Goal: Transaction & Acquisition: Purchase product/service

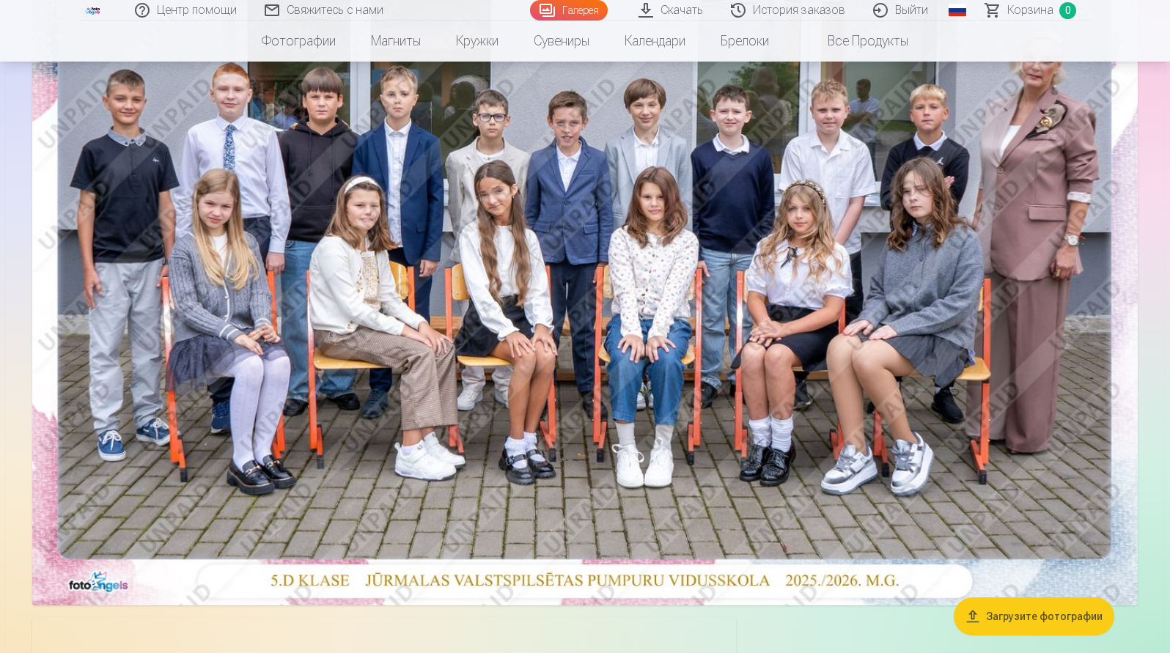
scroll to position [220, 0]
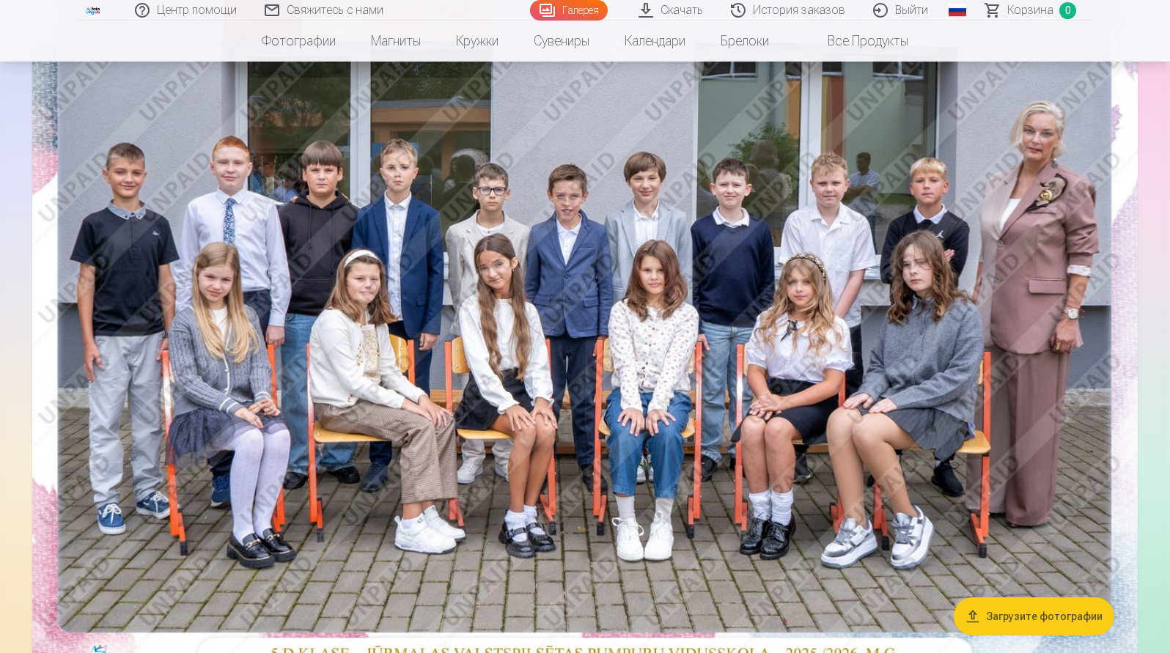
click at [769, 437] on img at bounding box center [584, 309] width 1105 height 737
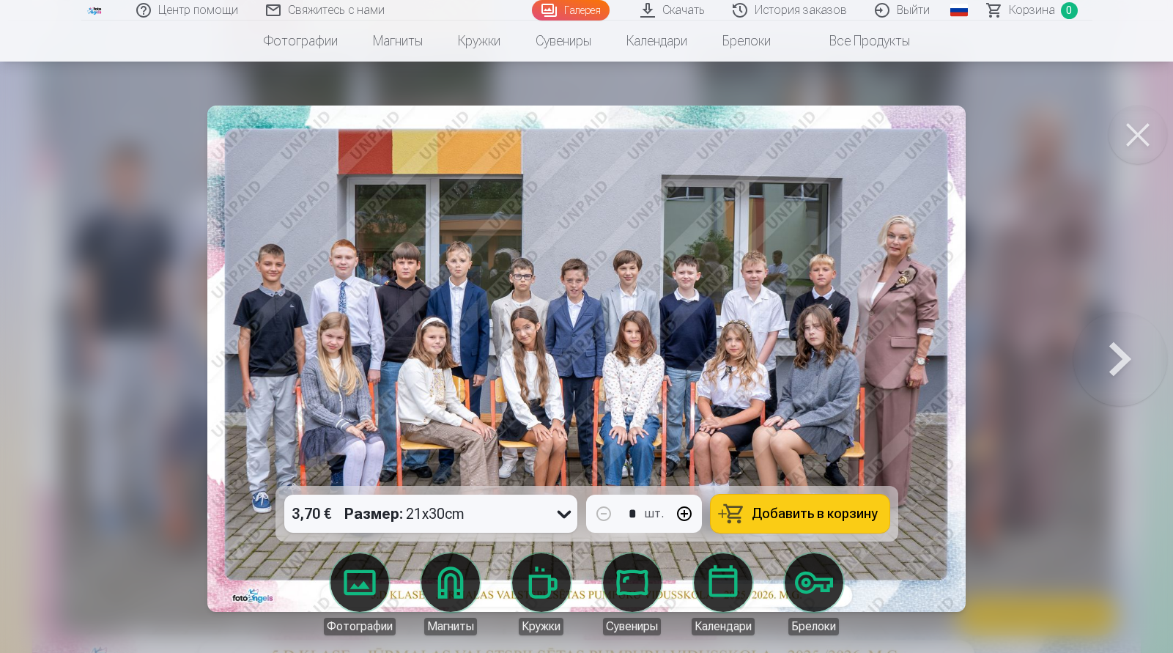
click at [564, 511] on icon at bounding box center [564, 513] width 23 height 23
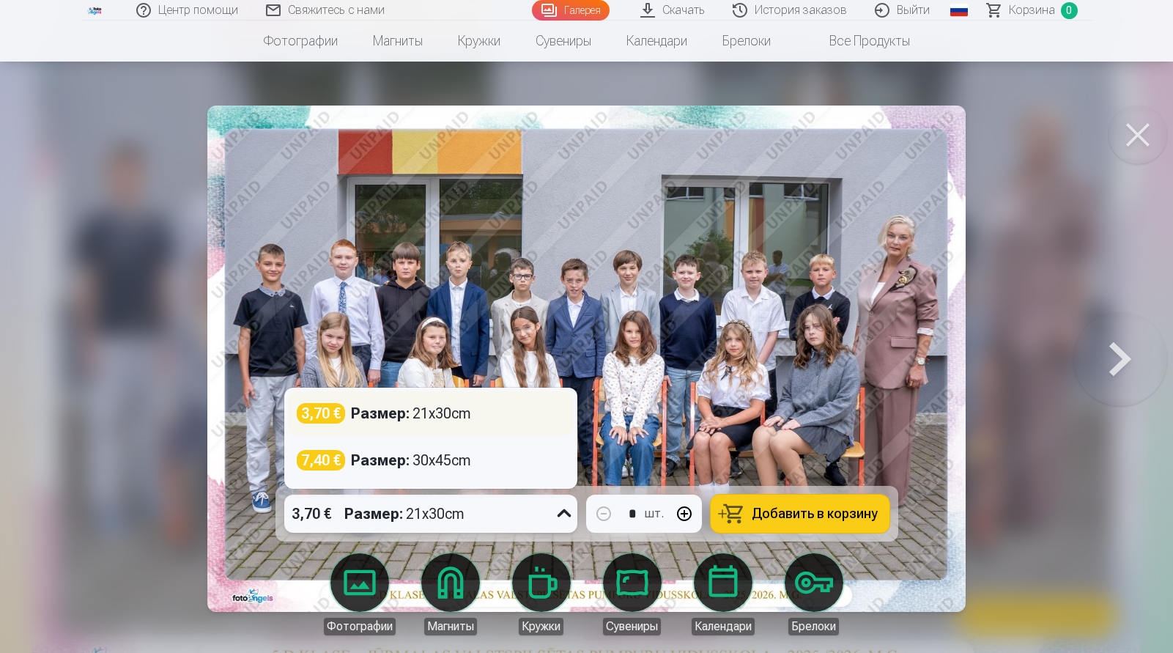
click at [478, 408] on div "3,70 € Размер : 21x30cm" at bounding box center [431, 413] width 268 height 21
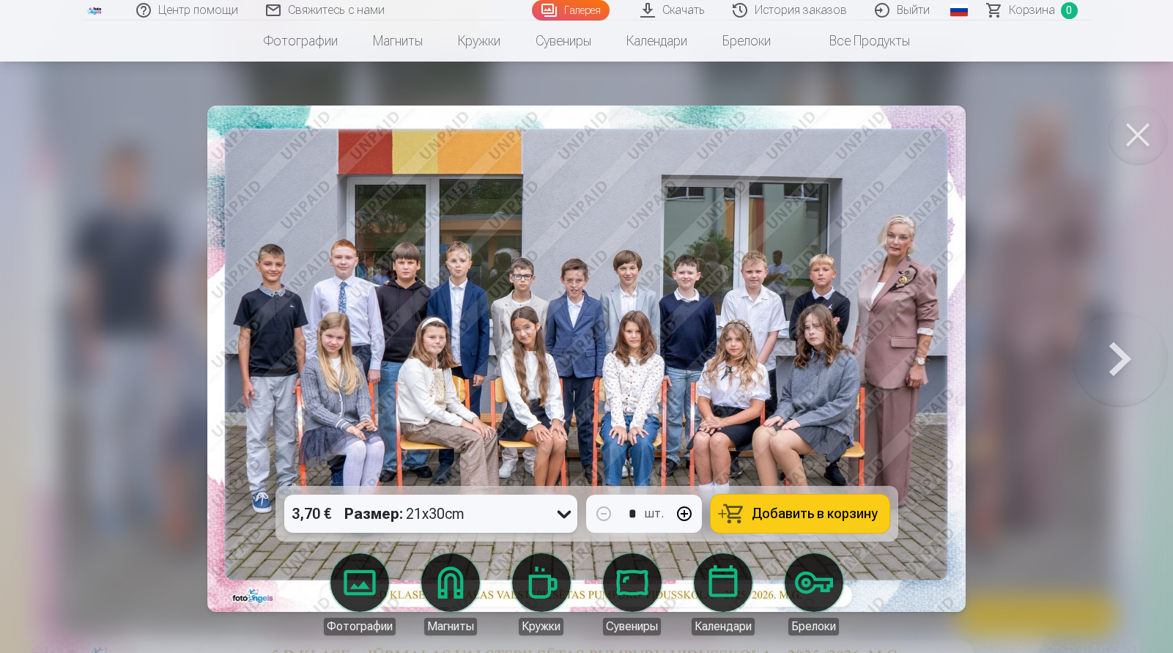
click at [1120, 359] on button at bounding box center [1121, 358] width 94 height 225
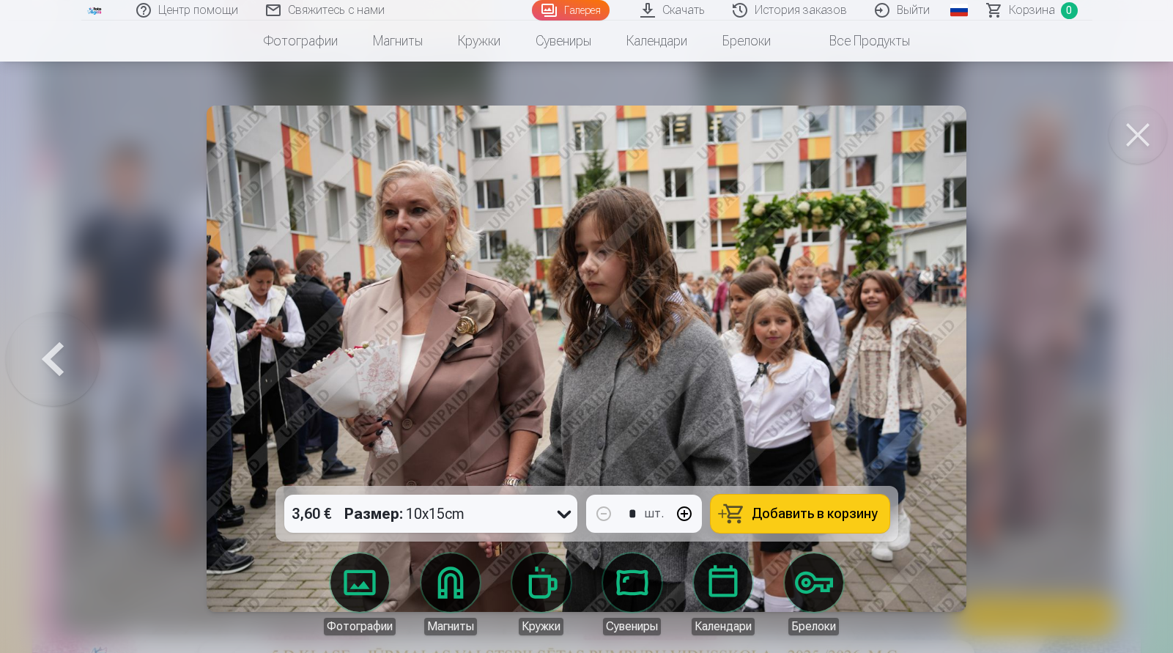
click at [1120, 359] on div at bounding box center [586, 326] width 1173 height 653
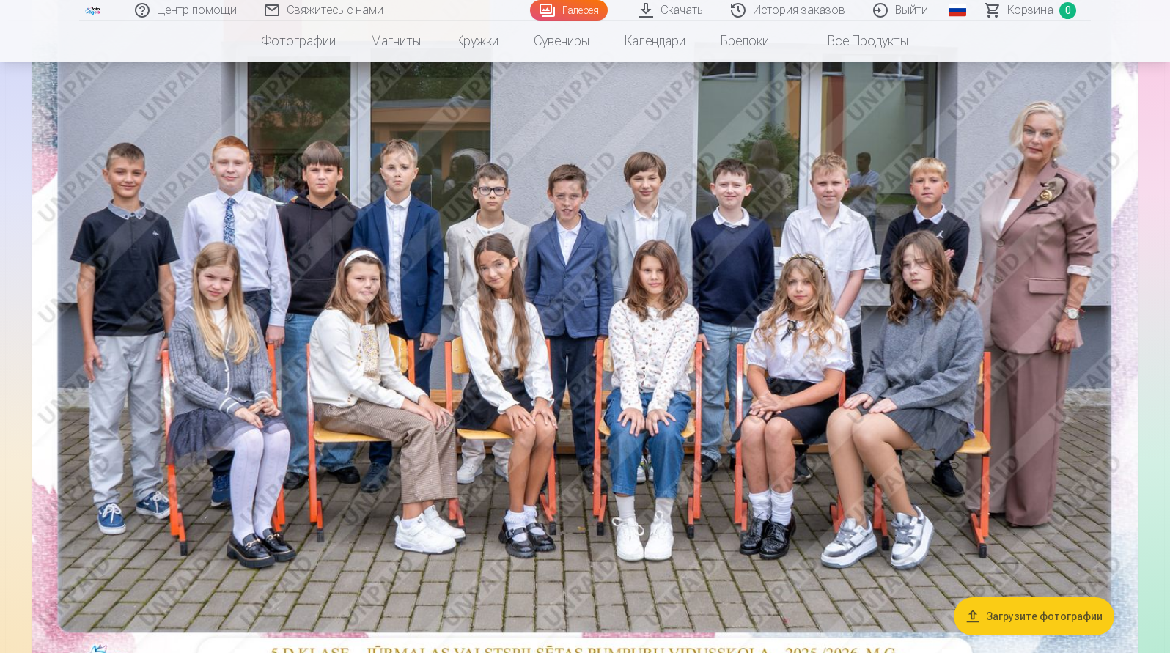
click at [1120, 359] on div at bounding box center [584, 551] width 1117 height 1230
click at [911, 420] on img at bounding box center [584, 309] width 1105 height 737
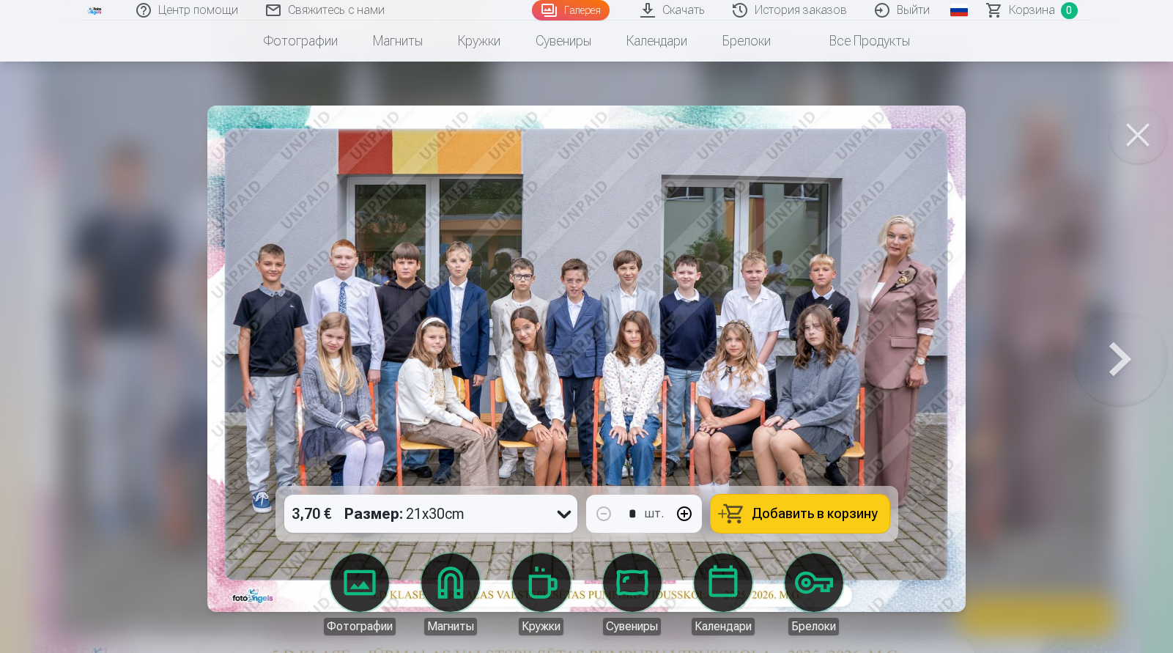
click at [1131, 130] on button at bounding box center [1138, 135] width 59 height 59
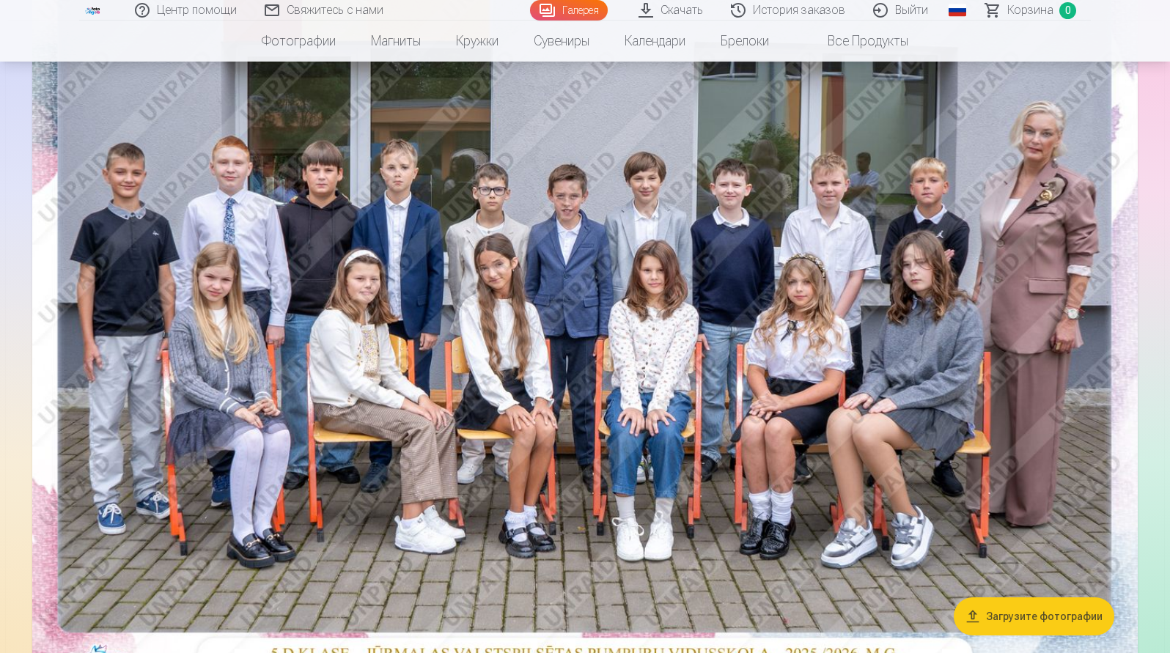
click at [1137, 393] on div at bounding box center [584, 551] width 1117 height 1230
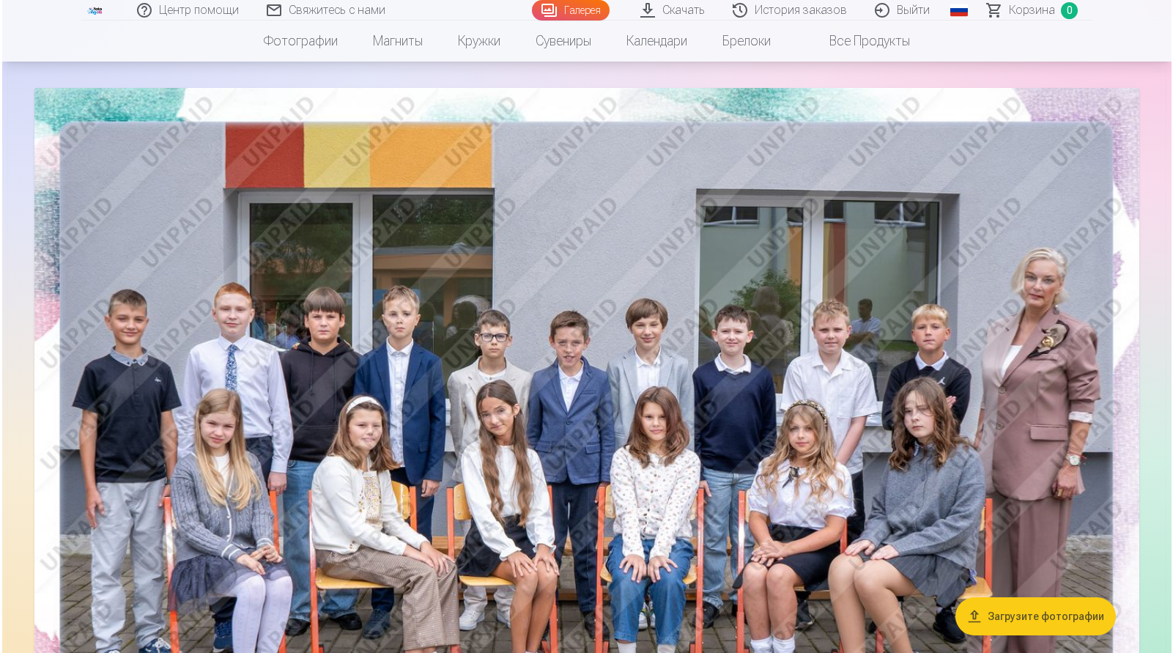
scroll to position [220, 0]
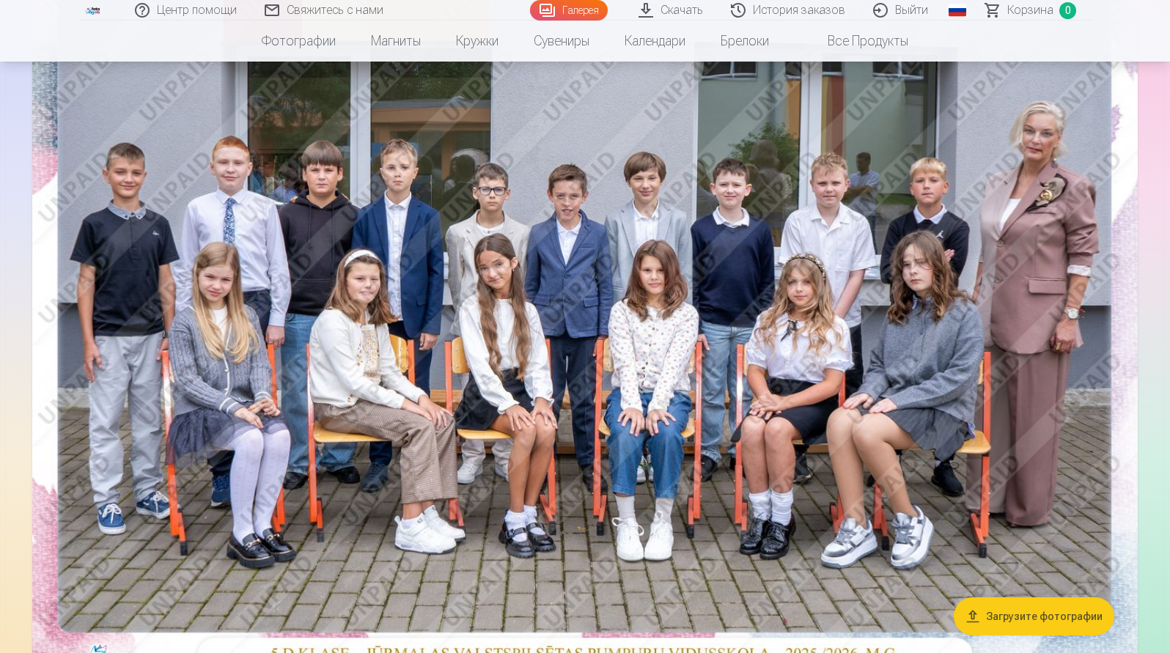
click at [1002, 610] on button "Загрузите фотографии" at bounding box center [1033, 616] width 160 height 38
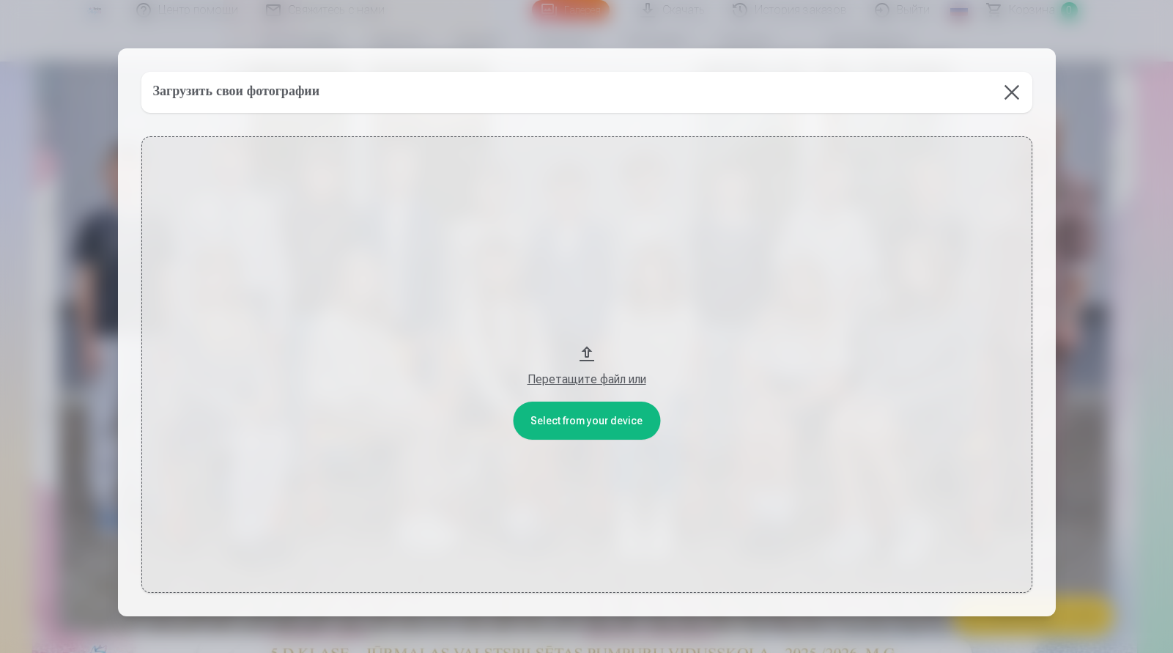
click at [1016, 89] on button at bounding box center [1011, 92] width 41 height 41
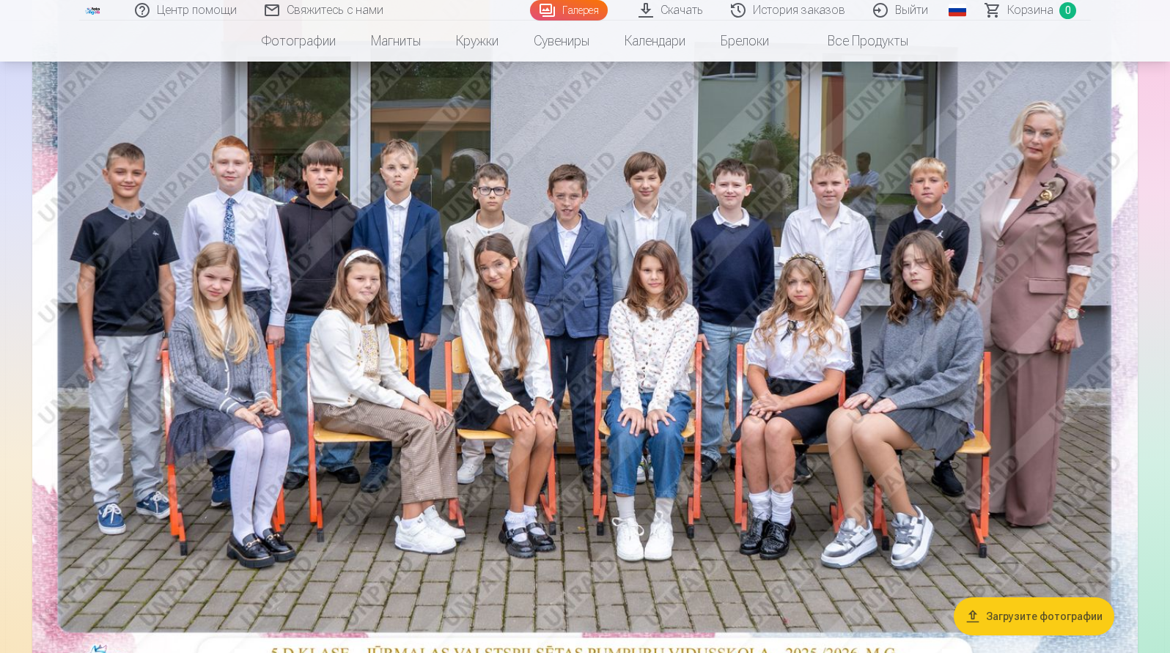
drag, startPoint x: 891, startPoint y: 337, endPoint x: 839, endPoint y: 372, distance: 62.8
click at [839, 372] on img at bounding box center [584, 309] width 1105 height 737
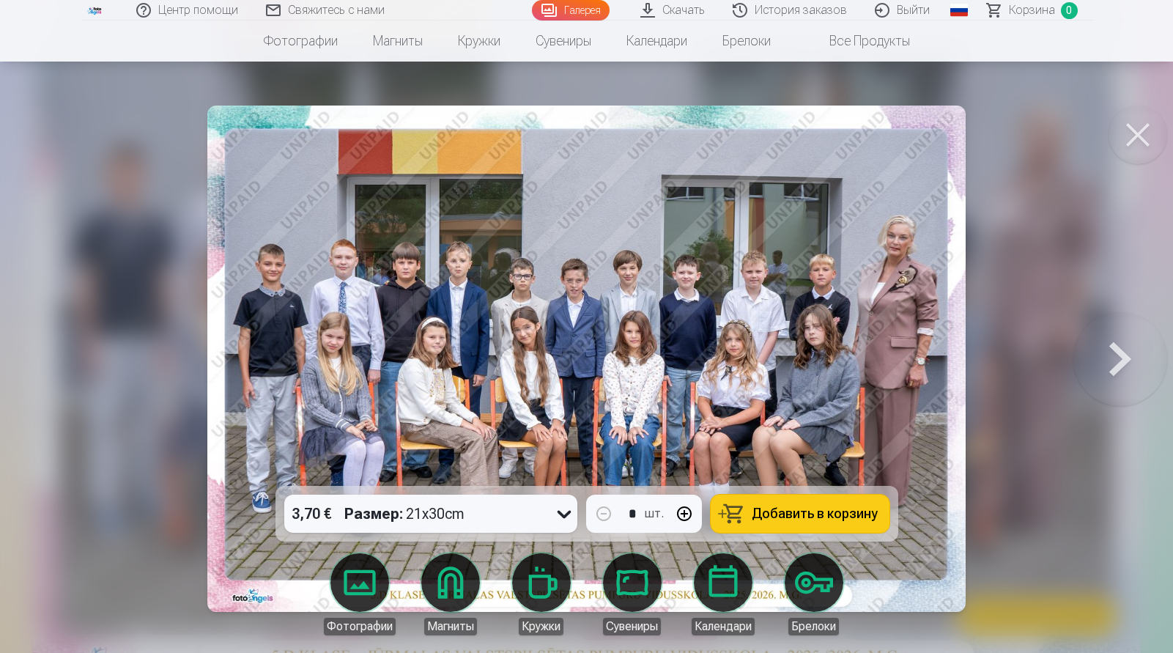
click at [1014, 14] on span "Корзина" at bounding box center [1032, 10] width 46 height 18
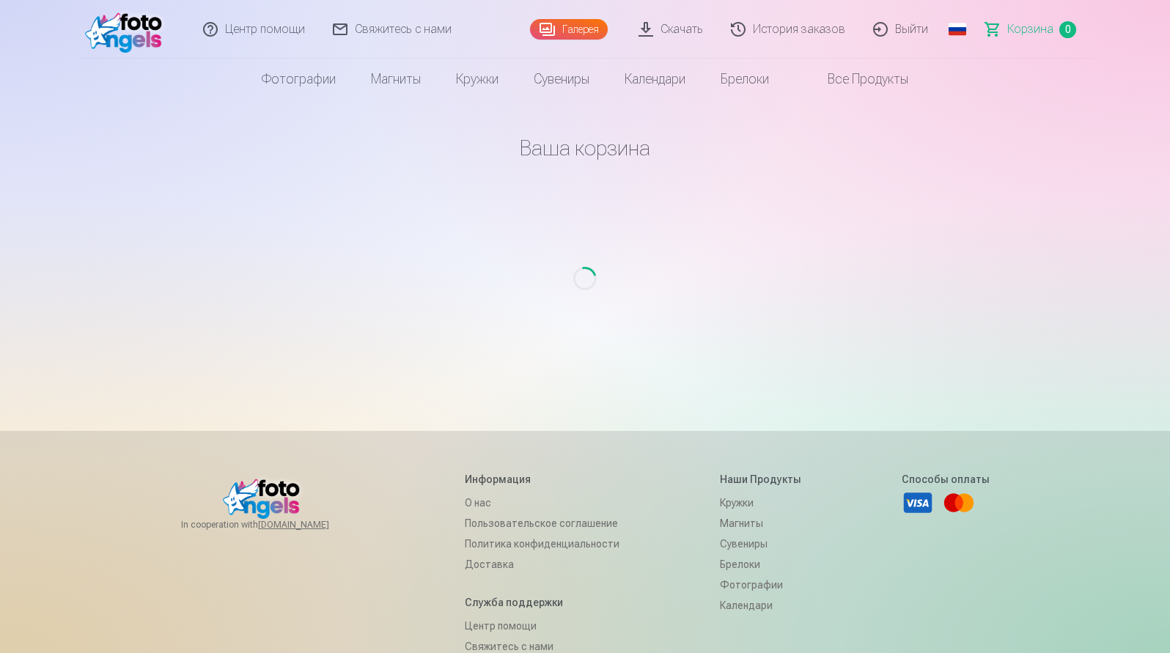
click at [136, 21] on img at bounding box center [127, 29] width 84 height 47
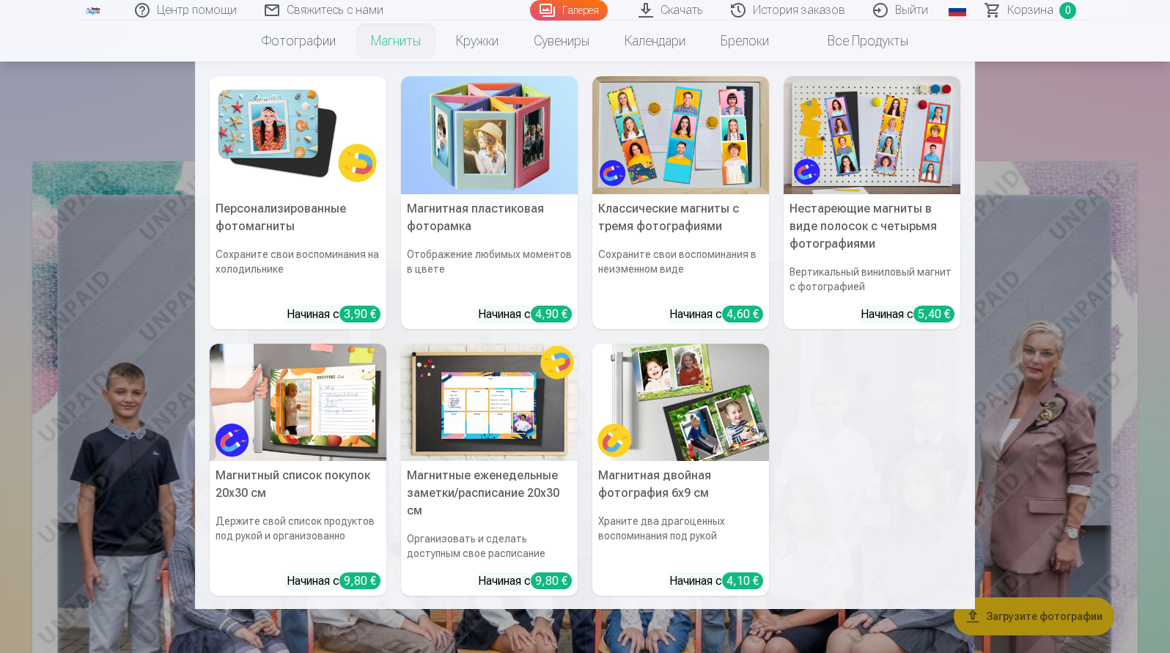
scroll to position [220, 0]
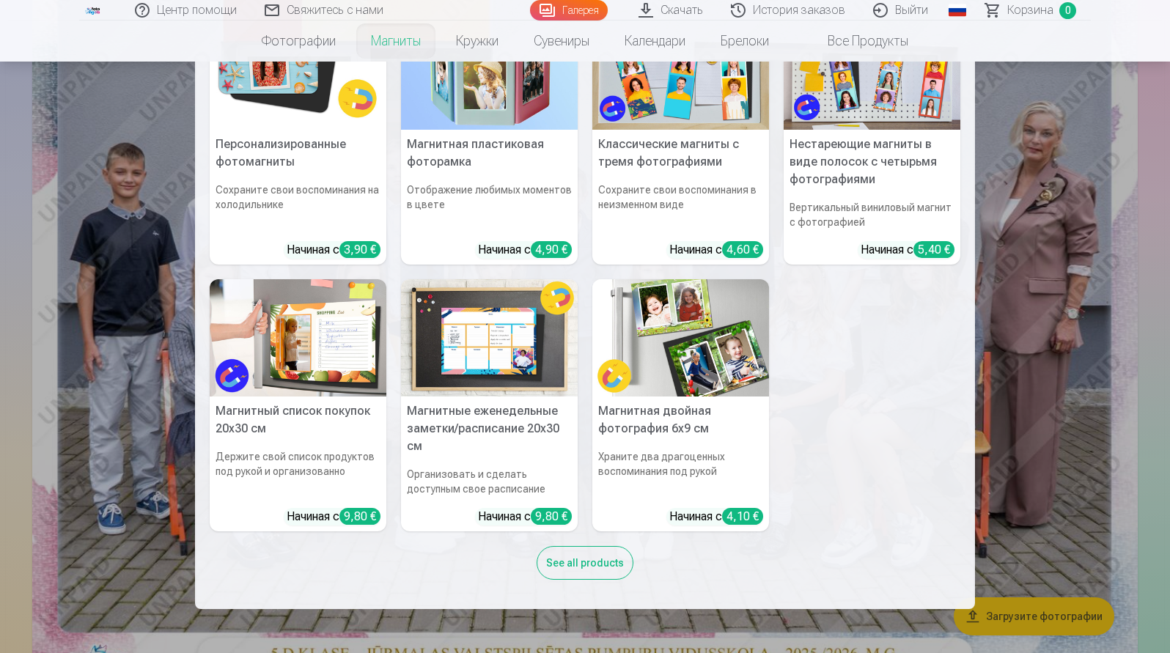
click at [1030, 359] on nav "Персонализированные фотомагниты Сохраните свои воспоминания на холодильнике Нач…" at bounding box center [585, 335] width 1170 height 547
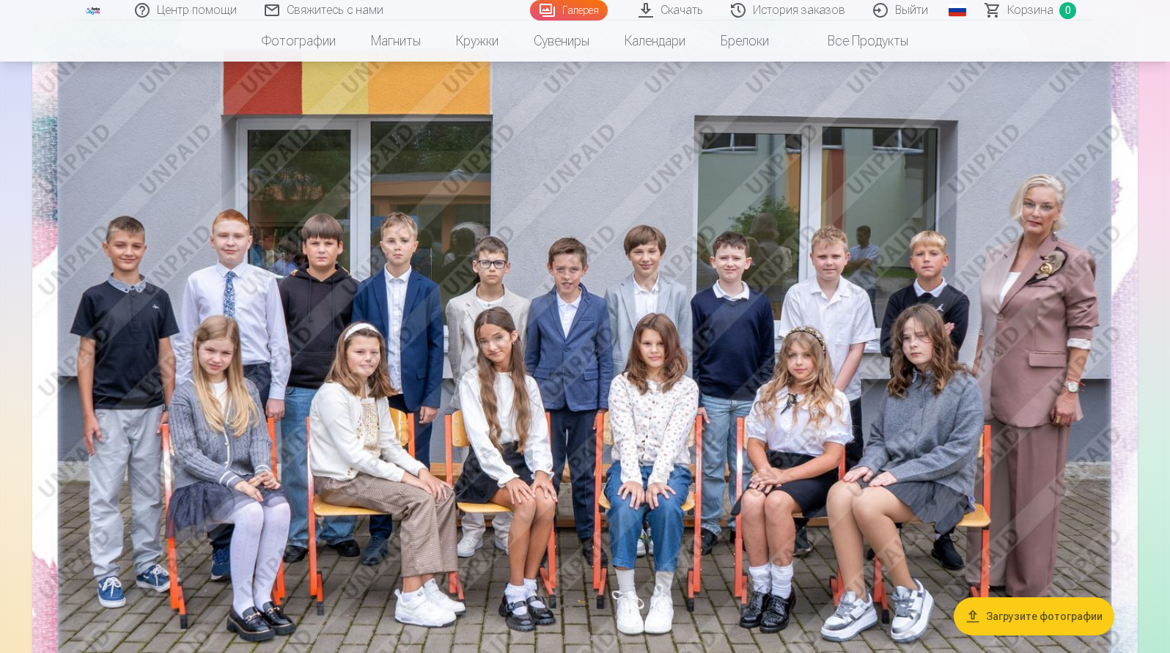
scroll to position [586, 0]
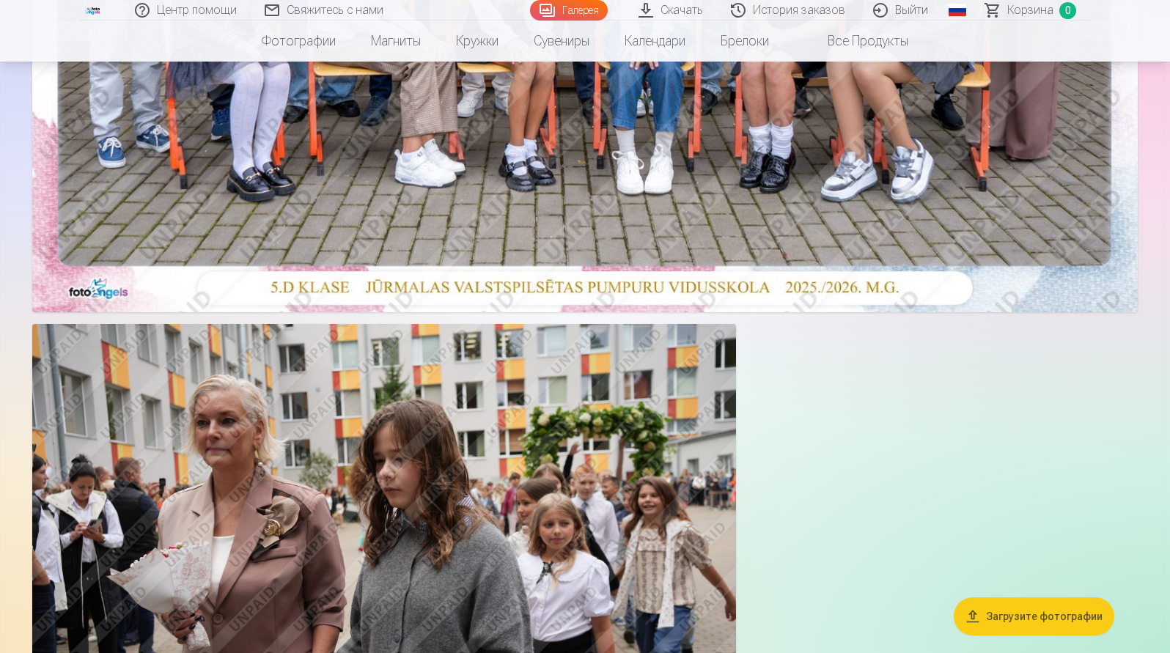
click at [994, 614] on button "Загрузите фотографии" at bounding box center [1033, 616] width 160 height 38
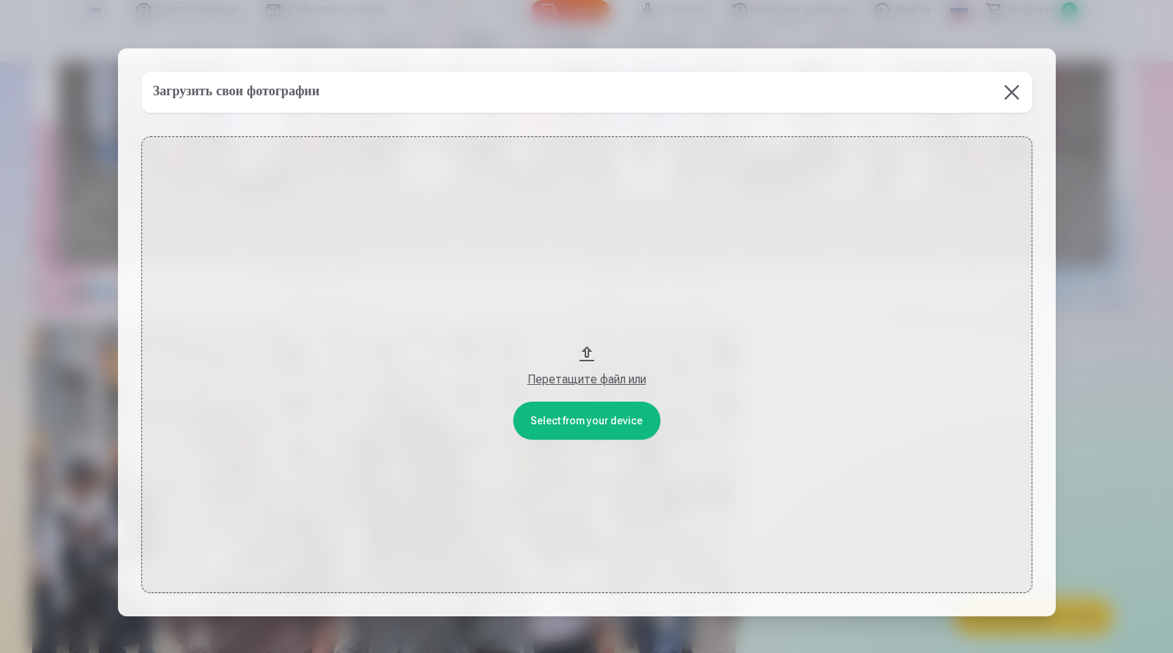
click at [580, 380] on div "Перетащите файл или" at bounding box center [587, 380] width 862 height 18
click at [1005, 91] on button at bounding box center [1011, 92] width 41 height 41
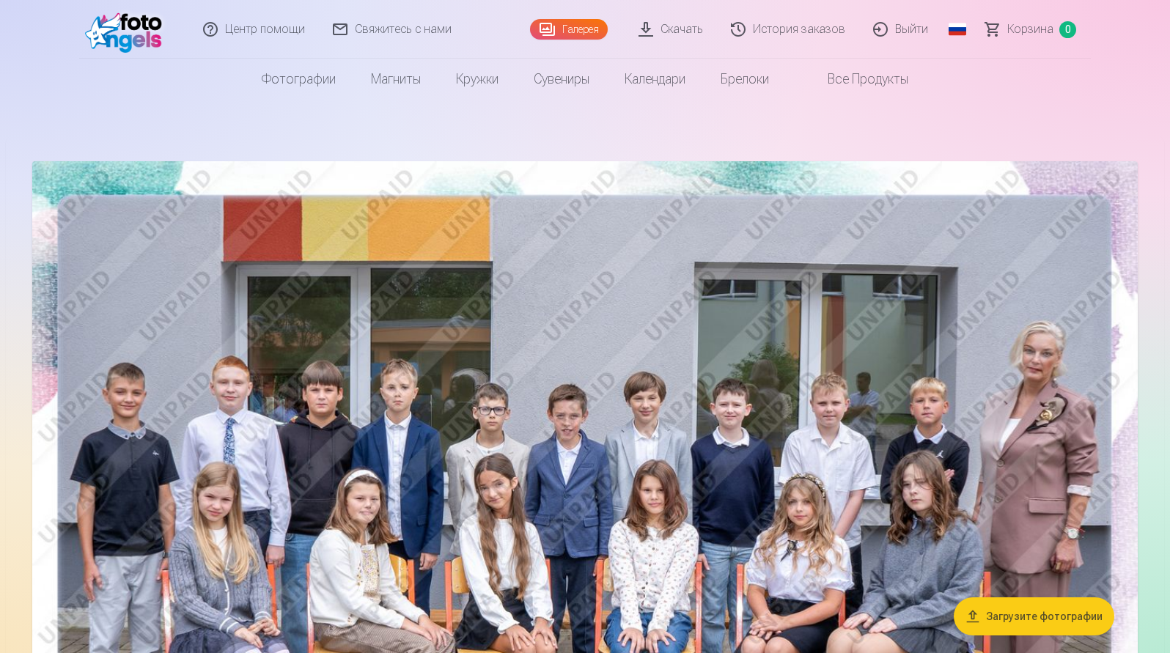
scroll to position [147, 0]
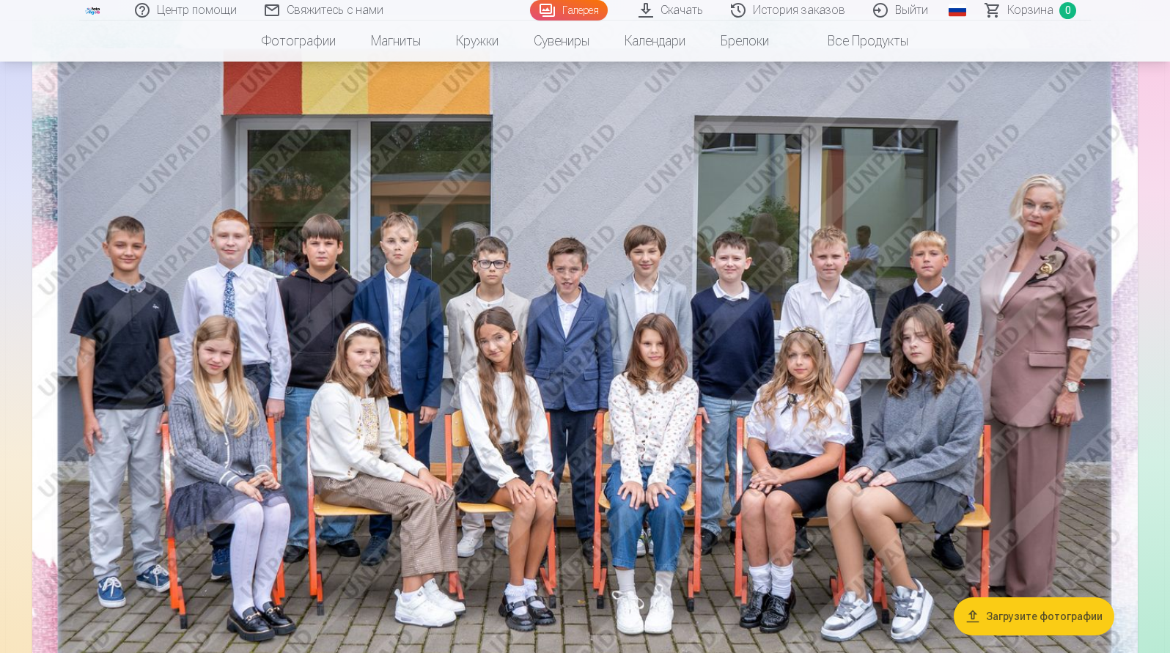
click at [1009, 605] on button "Загрузите фотографии" at bounding box center [1033, 616] width 160 height 38
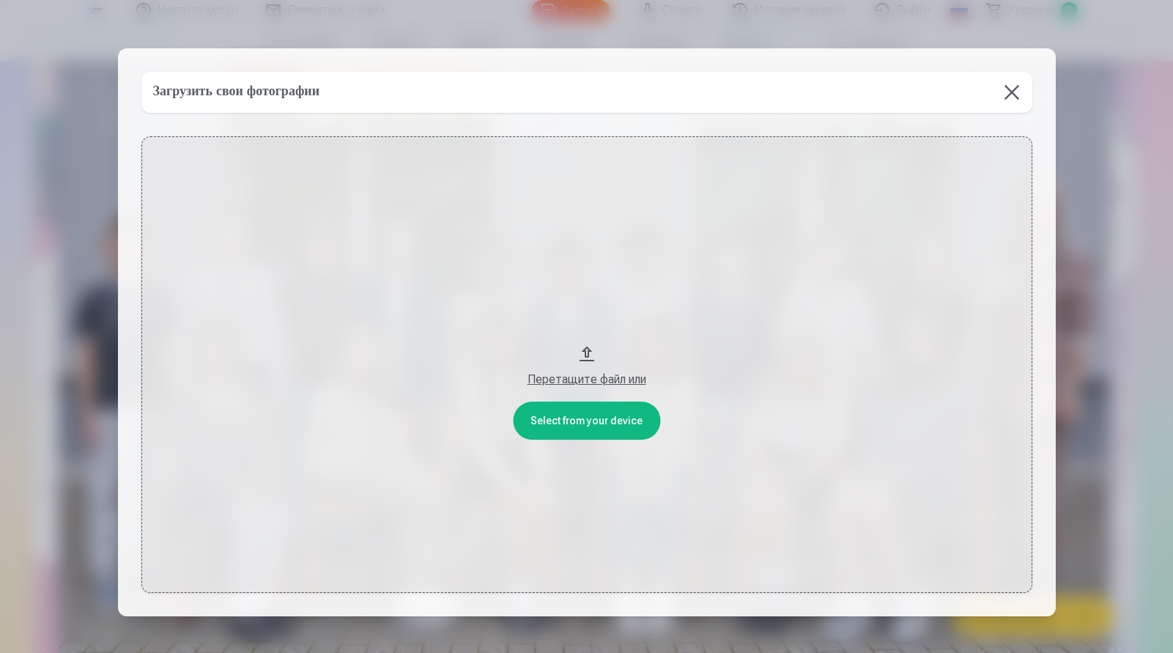
click at [603, 382] on div "Перетащите файл или" at bounding box center [587, 380] width 862 height 18
click at [1008, 80] on button at bounding box center [1011, 92] width 41 height 41
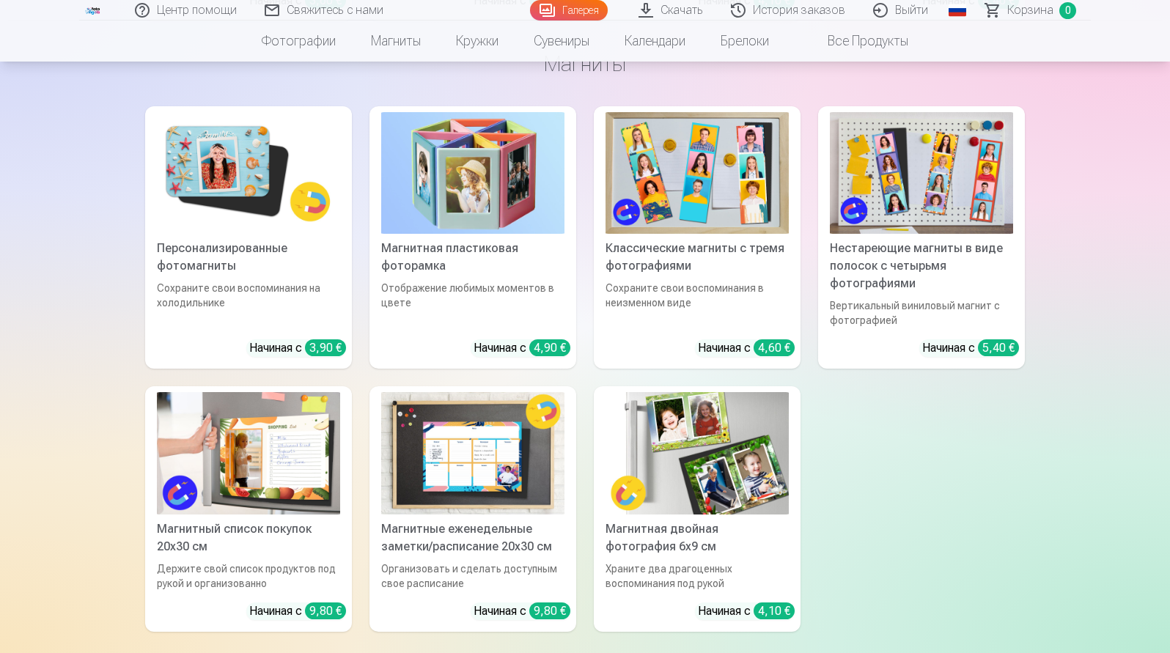
scroll to position [1319, 0]
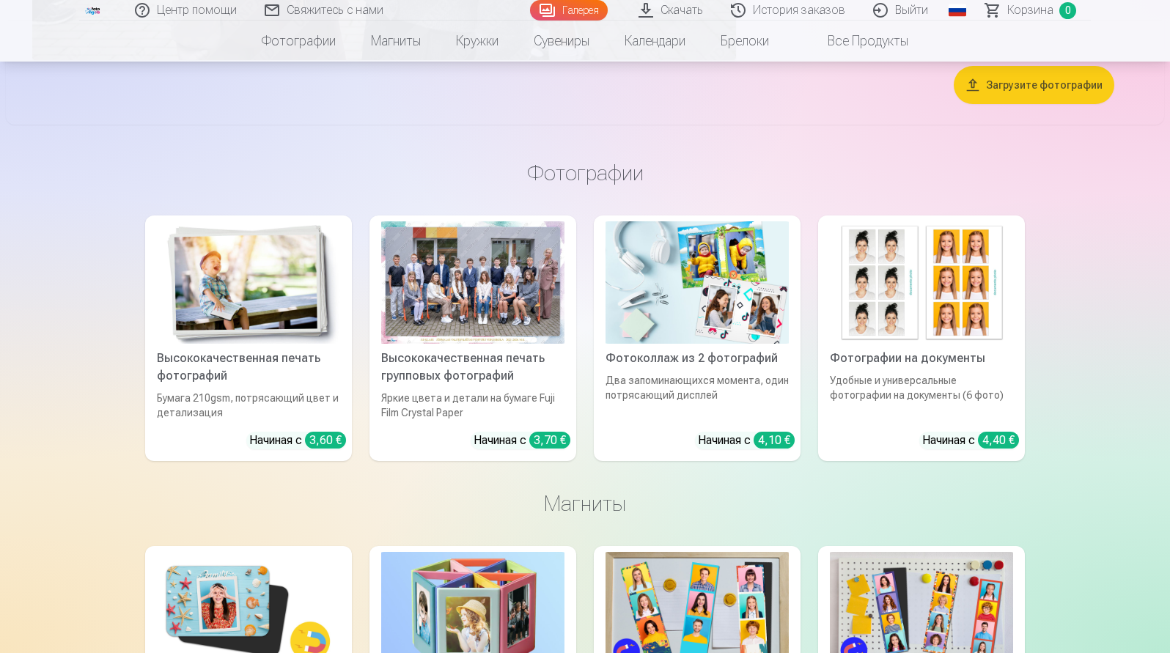
click at [279, 322] on img at bounding box center [248, 282] width 183 height 122
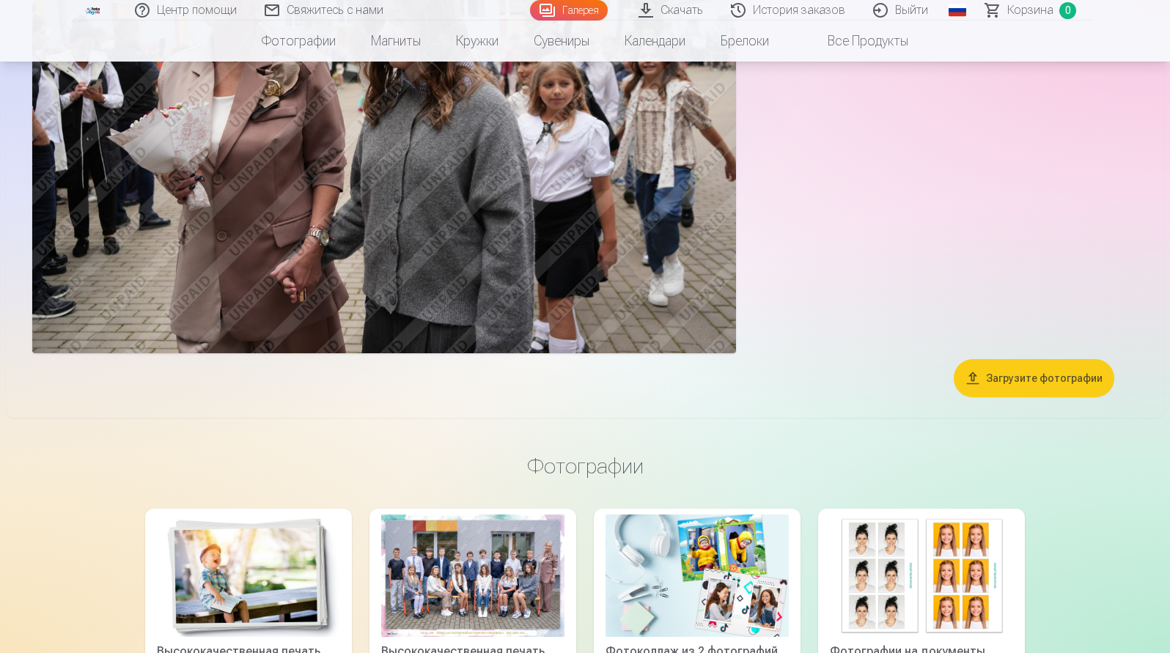
scroll to position [1319, 0]
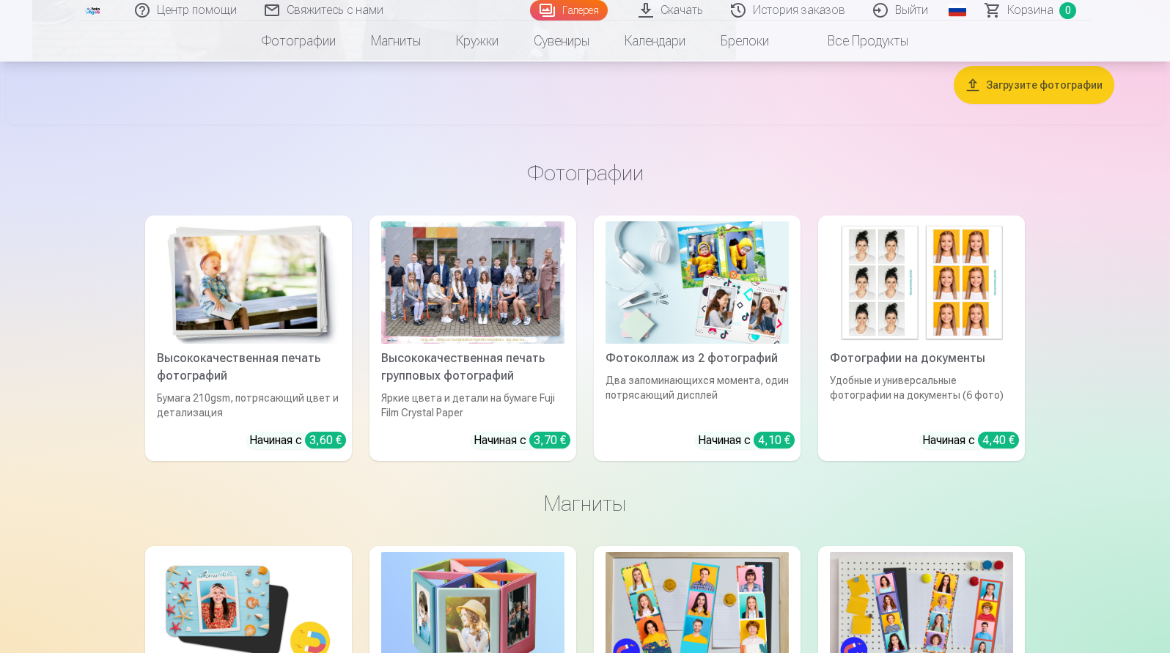
click at [689, 303] on img at bounding box center [696, 282] width 183 height 122
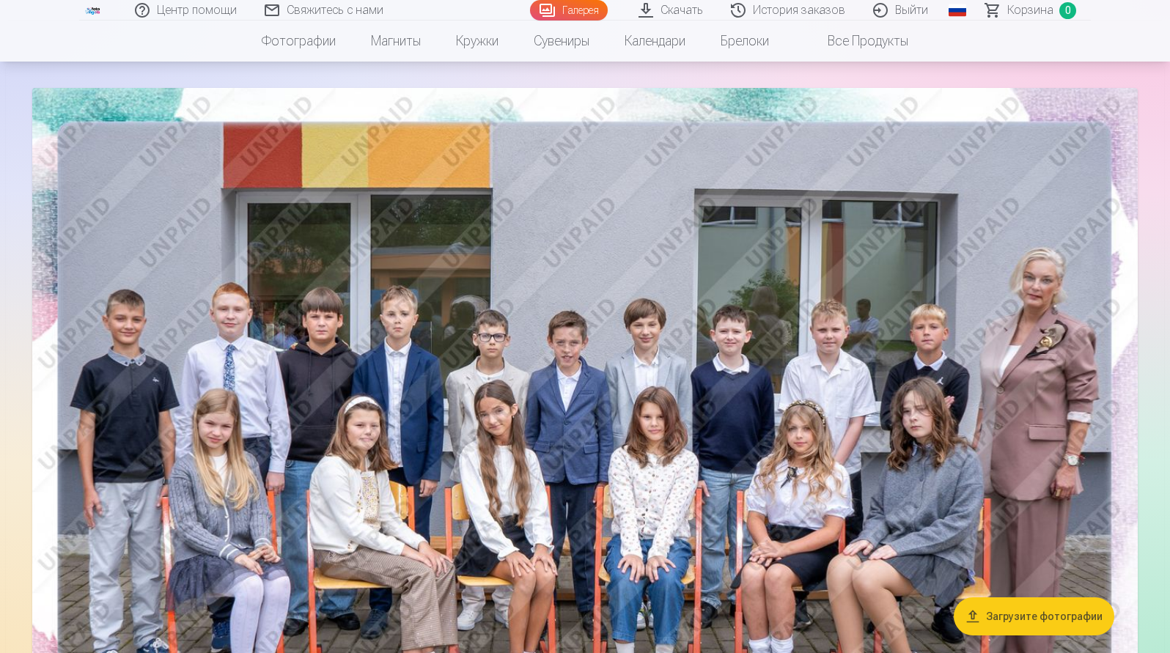
scroll to position [147, 0]
